Goal: Check status: Check status

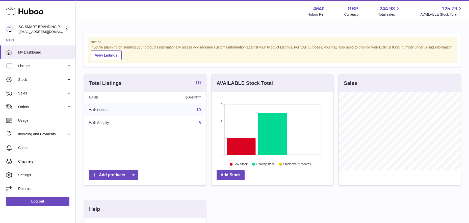
scroll to position [79, 122]
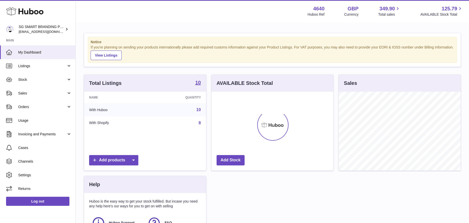
scroll to position [79, 122]
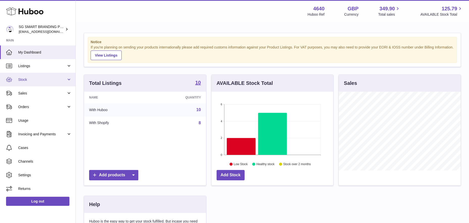
click at [47, 76] on link "Stock" at bounding box center [37, 80] width 75 height 14
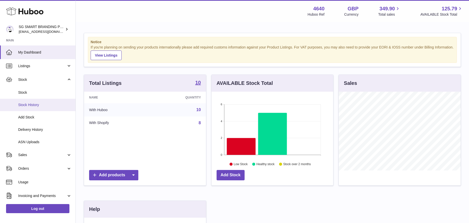
click at [41, 103] on span "Stock History" at bounding box center [44, 104] width 53 height 5
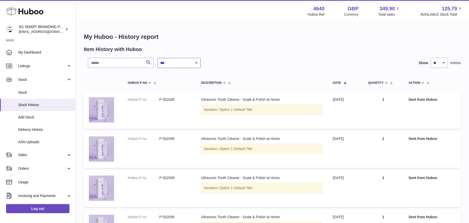
click at [186, 63] on select "**********" at bounding box center [178, 63] width 43 height 10
select select "*"
click at [157, 58] on select "**********" at bounding box center [178, 63] width 43 height 10
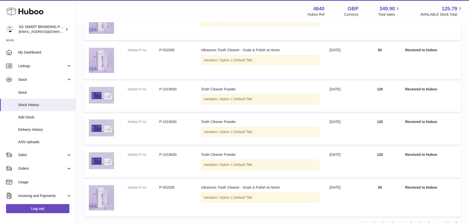
scroll to position [294, 0]
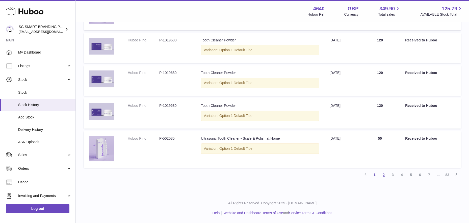
click at [384, 175] on link "2" at bounding box center [383, 174] width 9 height 9
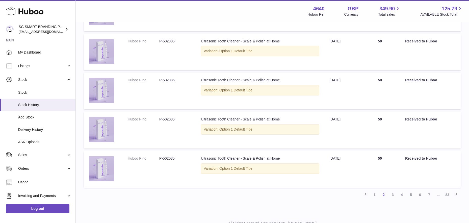
scroll to position [294, 0]
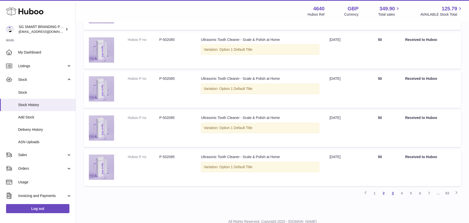
click at [392, 193] on link "3" at bounding box center [392, 192] width 9 height 9
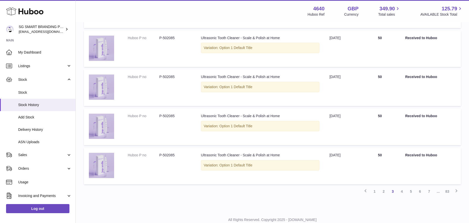
scroll to position [313, 0]
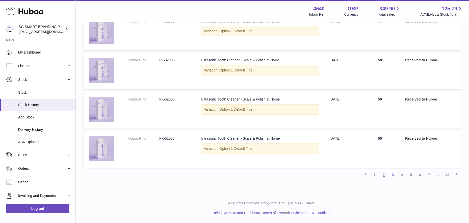
click at [384, 175] on link "2" at bounding box center [383, 174] width 9 height 9
click at [392, 175] on link "3" at bounding box center [392, 174] width 9 height 9
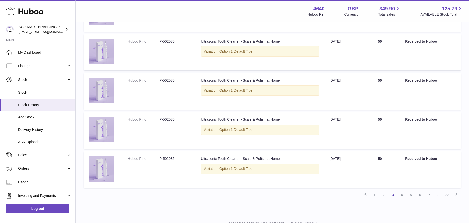
scroll to position [313, 0]
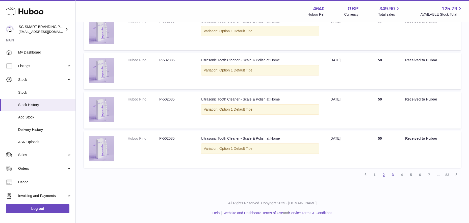
click at [383, 175] on link "2" at bounding box center [383, 174] width 9 height 9
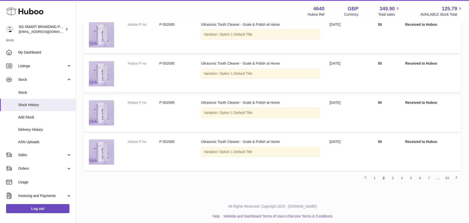
scroll to position [313, 0]
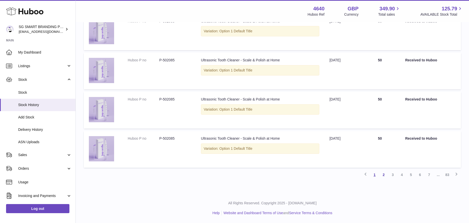
click at [372, 174] on link "1" at bounding box center [374, 174] width 9 height 9
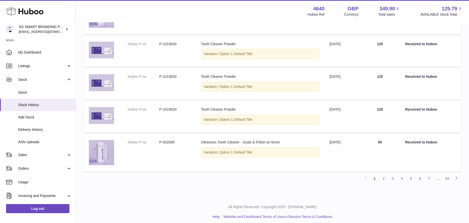
scroll to position [290, 0]
click at [392, 178] on link "3" at bounding box center [392, 178] width 9 height 9
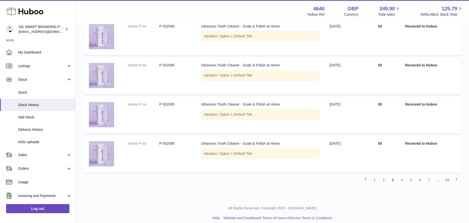
scroll to position [313, 0]
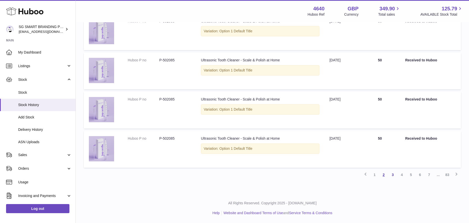
click at [383, 175] on link "2" at bounding box center [383, 174] width 9 height 9
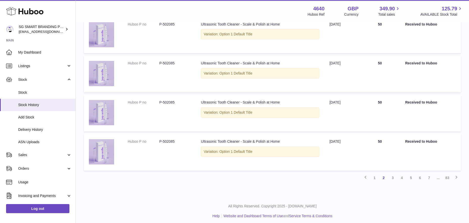
scroll to position [311, 0]
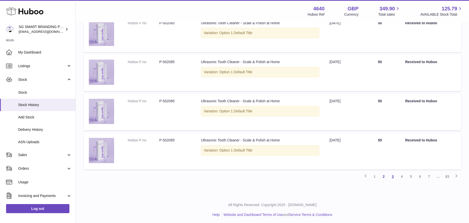
click at [392, 178] on link "3" at bounding box center [392, 176] width 9 height 9
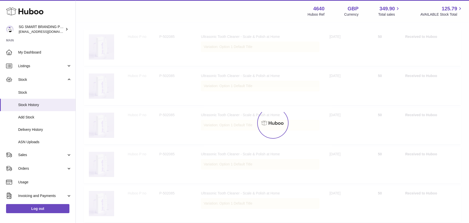
scroll to position [23, 0]
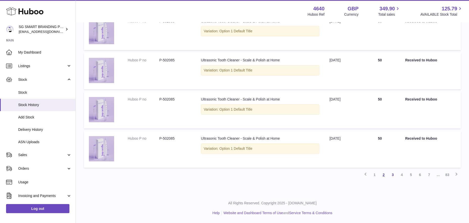
click at [383, 174] on link "2" at bounding box center [383, 174] width 9 height 9
click at [374, 177] on link "1" at bounding box center [374, 174] width 9 height 9
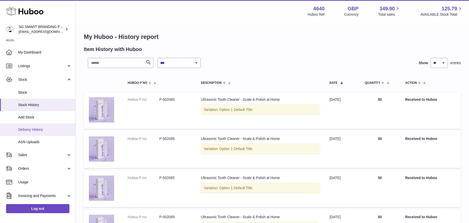
click at [42, 128] on span "Delivery History" at bounding box center [44, 129] width 53 height 5
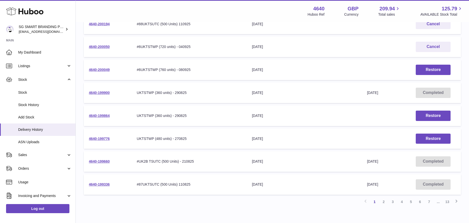
scroll to position [142, 0]
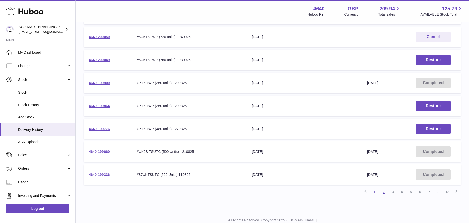
click at [385, 191] on link "2" at bounding box center [383, 191] width 9 height 9
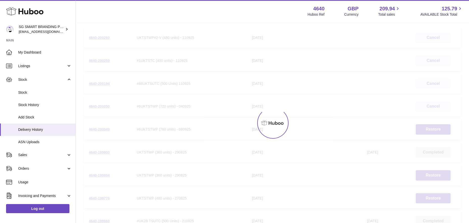
scroll to position [23, 0]
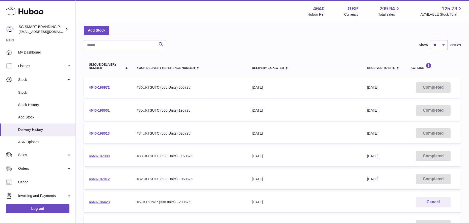
click at [93, 87] on link "4640-198972" at bounding box center [99, 87] width 21 height 4
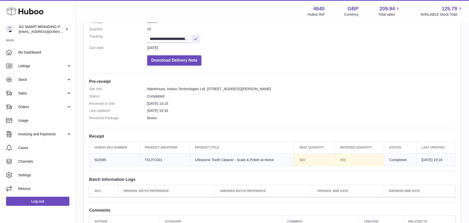
scroll to position [75, 0]
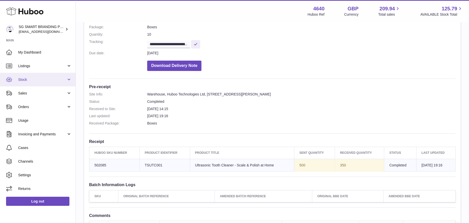
click at [41, 81] on span "Stock" at bounding box center [42, 79] width 48 height 5
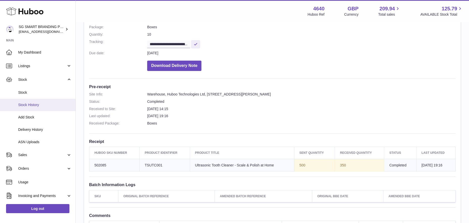
click at [38, 105] on span "Stock History" at bounding box center [44, 104] width 53 height 5
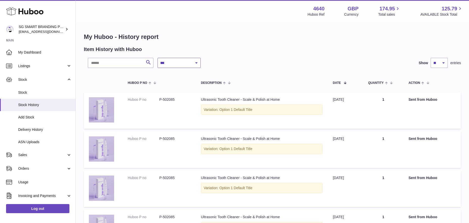
click at [190, 66] on select "**********" at bounding box center [178, 63] width 43 height 10
select select "*"
click at [157, 58] on select "**********" at bounding box center [178, 63] width 43 height 10
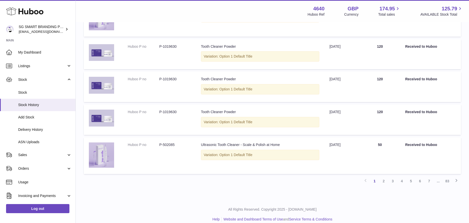
scroll to position [294, 0]
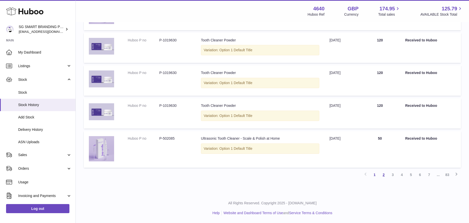
click at [382, 175] on link "2" at bounding box center [383, 174] width 9 height 9
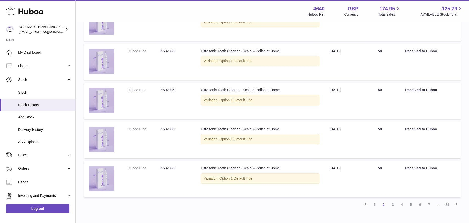
scroll to position [284, 0]
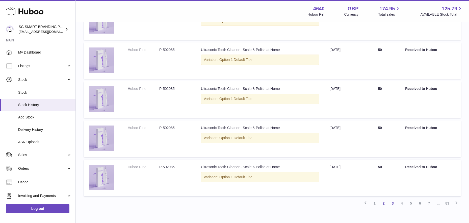
click at [393, 201] on link "3" at bounding box center [392, 202] width 9 height 9
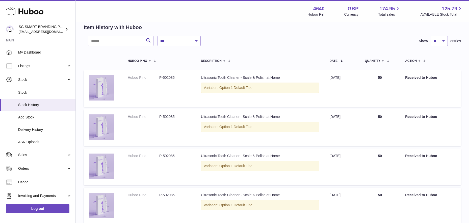
scroll to position [22, 0]
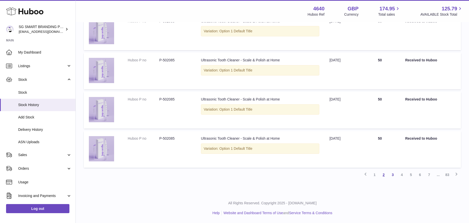
click at [383, 174] on link "2" at bounding box center [383, 174] width 9 height 9
click at [374, 174] on link "1" at bounding box center [374, 174] width 9 height 9
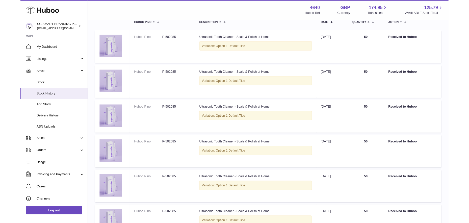
scroll to position [56, 0]
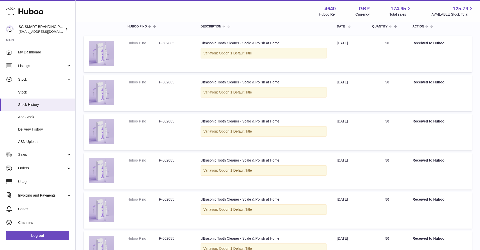
click at [293, 136] on div "Variation: Option 1 Default Title" at bounding box center [264, 131] width 126 height 10
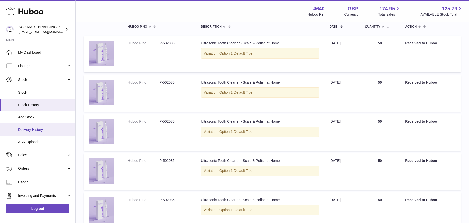
click at [28, 133] on link "Delivery History" at bounding box center [37, 129] width 75 height 12
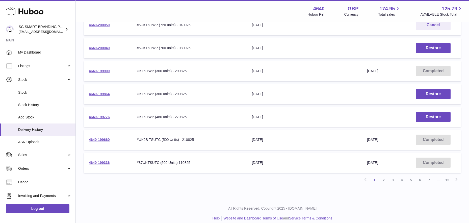
scroll to position [159, 0]
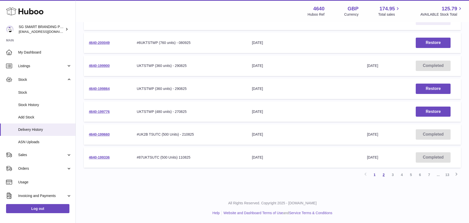
click at [382, 174] on link "2" at bounding box center [383, 174] width 9 height 9
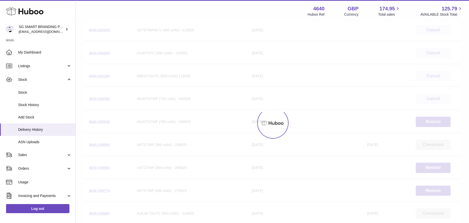
scroll to position [23, 0]
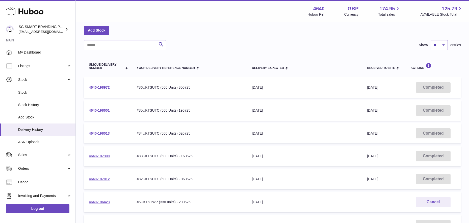
click at [102, 84] on td "4640-198972" at bounding box center [108, 87] width 48 height 20
click at [101, 87] on link "4640-198972" at bounding box center [99, 87] width 21 height 4
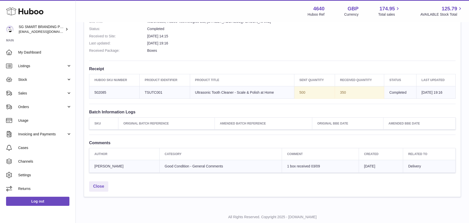
scroll to position [147, 0]
click at [222, 38] on dd "[DATE] 14:15" at bounding box center [301, 36] width 308 height 5
